Goal: Task Accomplishment & Management: Use online tool/utility

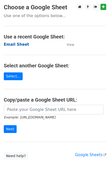
click at [13, 43] on strong "Email Sheet" at bounding box center [16, 44] width 25 height 5
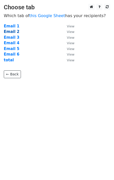
click at [11, 31] on strong "Email 2" at bounding box center [12, 31] width 16 height 5
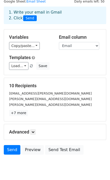
scroll to position [10, 0]
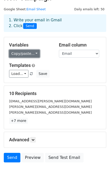
click at [33, 54] on link "Copy/paste..." at bounding box center [24, 54] width 31 height 8
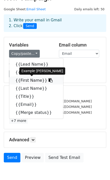
click at [28, 81] on link "{{First Name}}" at bounding box center [36, 80] width 54 height 8
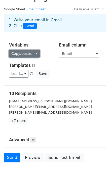
click at [23, 54] on link "Copy/paste..." at bounding box center [24, 54] width 31 height 8
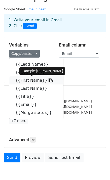
click at [30, 81] on link "{{First Name}}" at bounding box center [36, 80] width 54 height 8
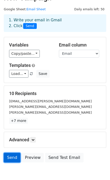
click at [15, 156] on link "Send" at bounding box center [12, 158] width 17 height 10
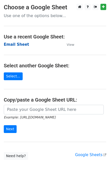
click at [18, 45] on strong "Email Sheet" at bounding box center [16, 44] width 25 height 5
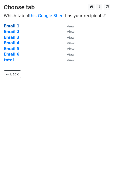
click at [14, 26] on strong "Email 1" at bounding box center [12, 26] width 16 height 5
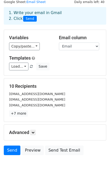
scroll to position [35, 0]
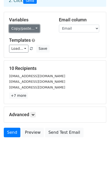
click at [26, 27] on link "Copy/paste..." at bounding box center [24, 29] width 31 height 8
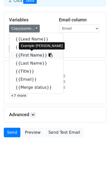
click at [26, 57] on link "{{First Name}}" at bounding box center [36, 55] width 54 height 8
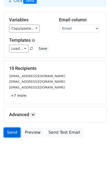
click at [9, 131] on link "Send" at bounding box center [12, 133] width 17 height 10
